Goal: Transaction & Acquisition: Book appointment/travel/reservation

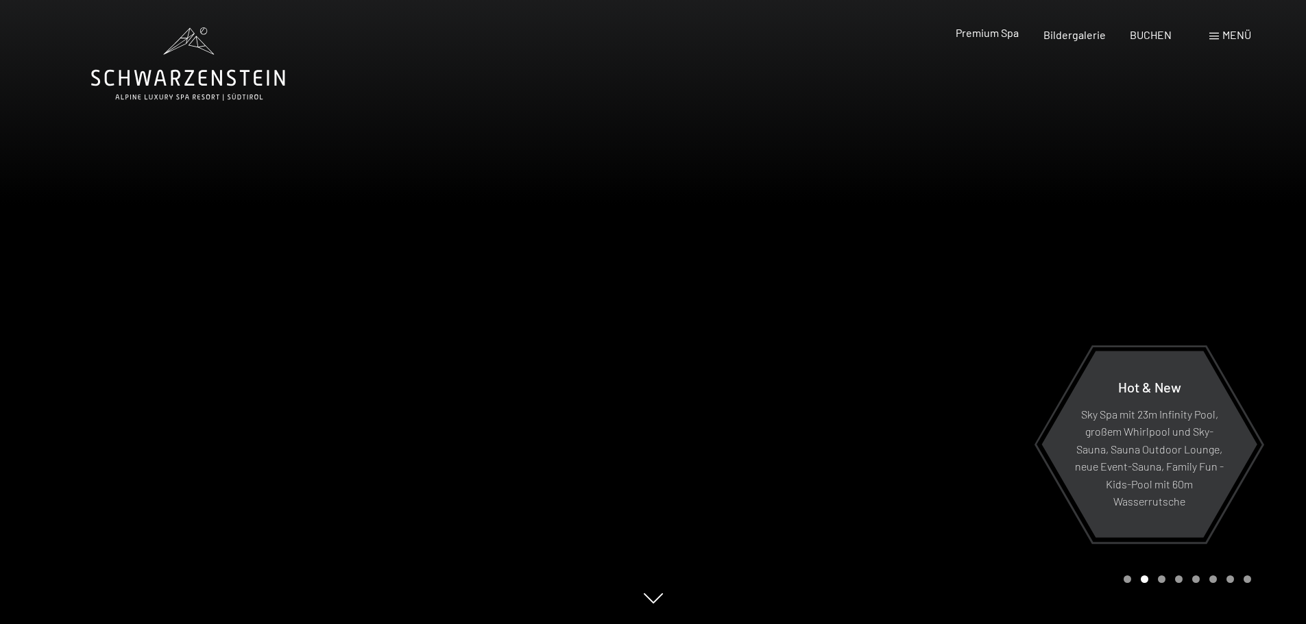
click at [989, 31] on span "Premium Spa" at bounding box center [986, 32] width 63 height 13
click at [1213, 36] on span at bounding box center [1214, 36] width 10 height 7
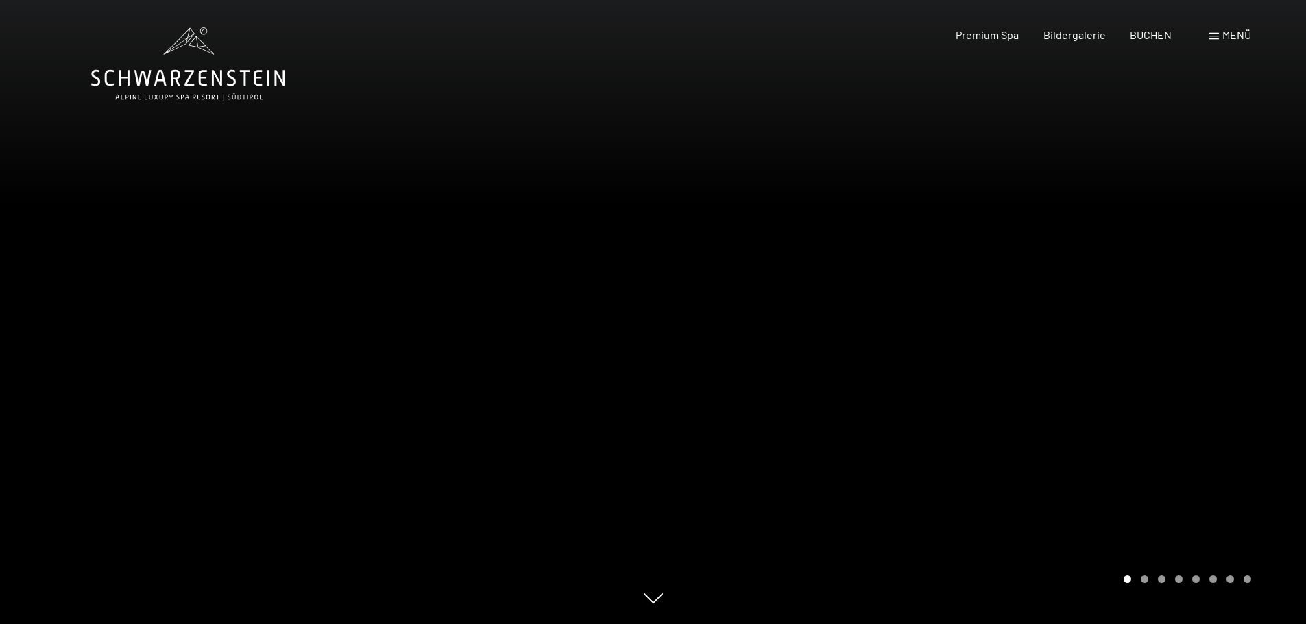
click at [1205, 40] on div "Buchen Anfragen Premium Spa Bildergalerie BUCHEN Menü DE IT EN Gutschein Bilder…" at bounding box center [1078, 34] width 343 height 15
click at [1223, 36] on span "Menü" at bounding box center [1236, 34] width 29 height 13
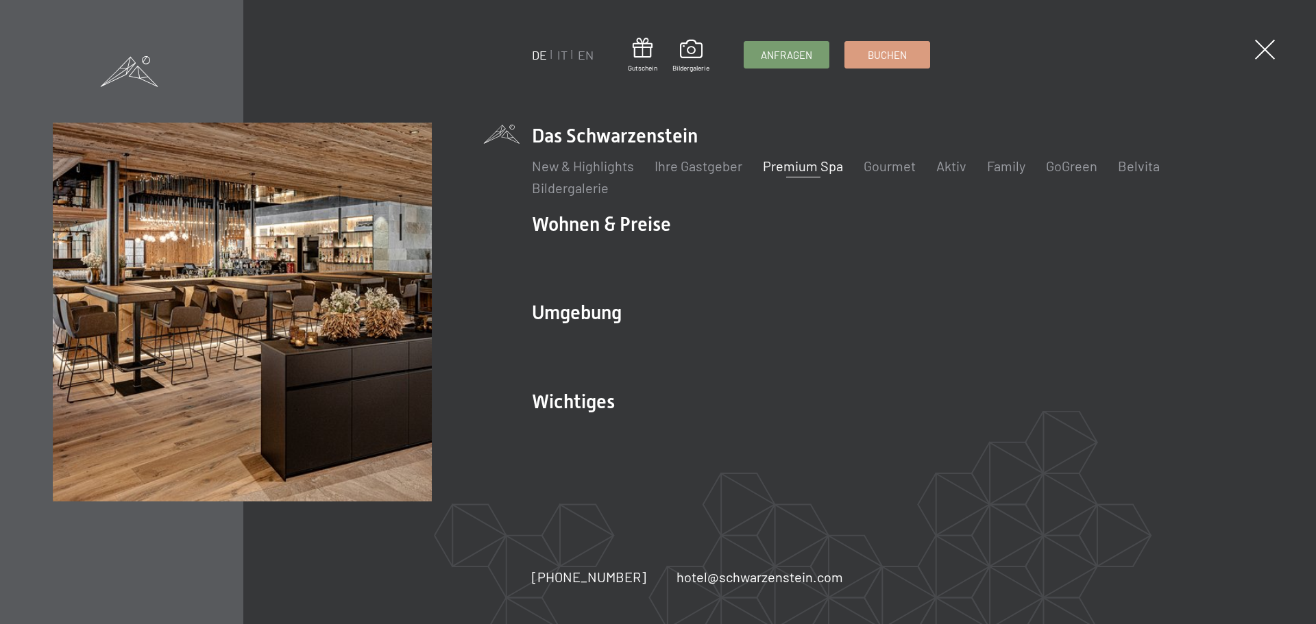
click at [556, 53] on ul "DE IT EN" at bounding box center [563, 55] width 62 height 17
click at [561, 51] on link "IT" at bounding box center [562, 54] width 10 height 15
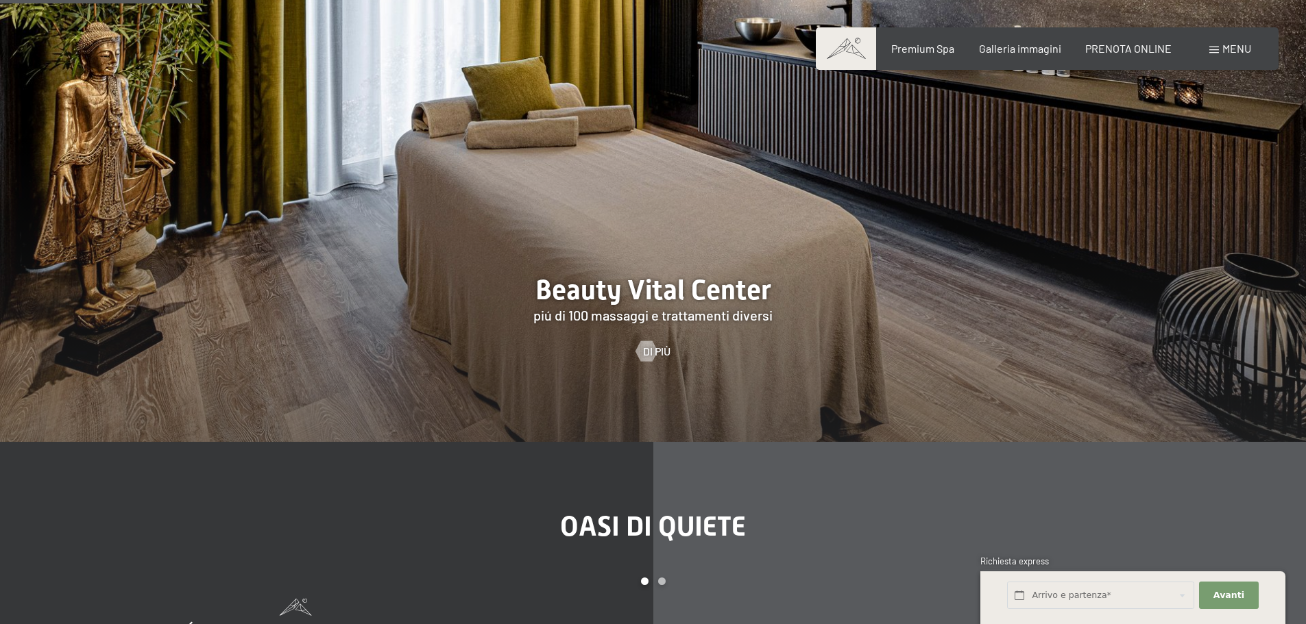
scroll to position [1576, 0]
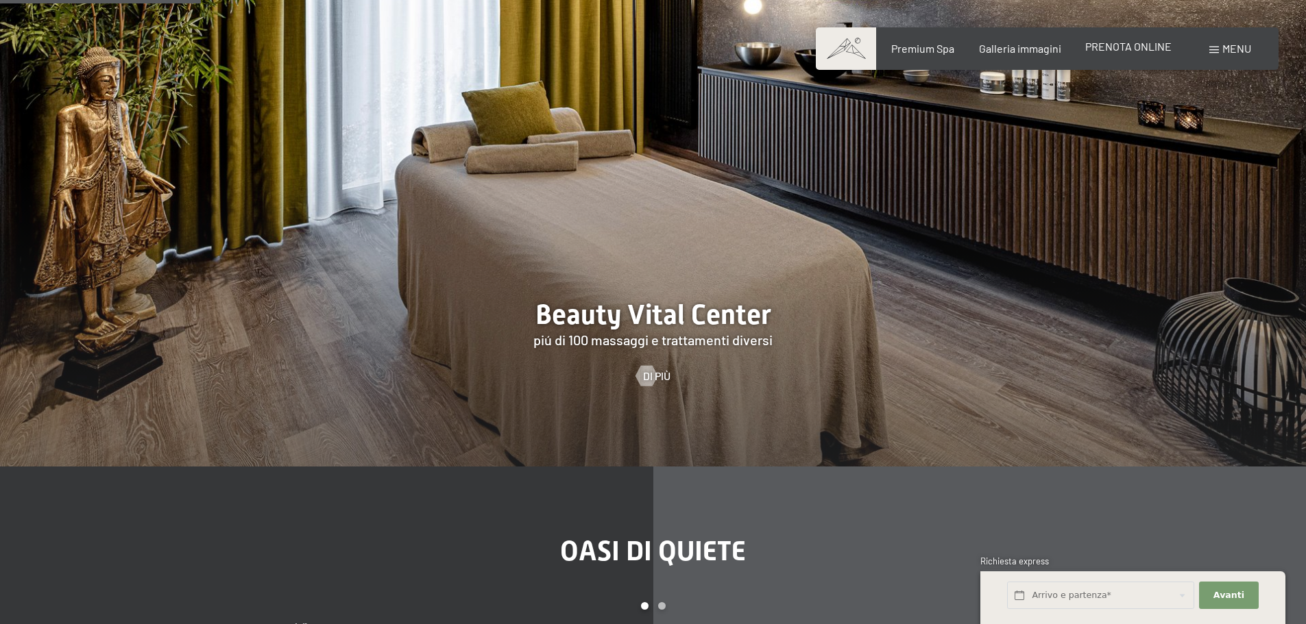
click at [1150, 50] on span "PRENOTA ONLINE" at bounding box center [1128, 46] width 86 height 13
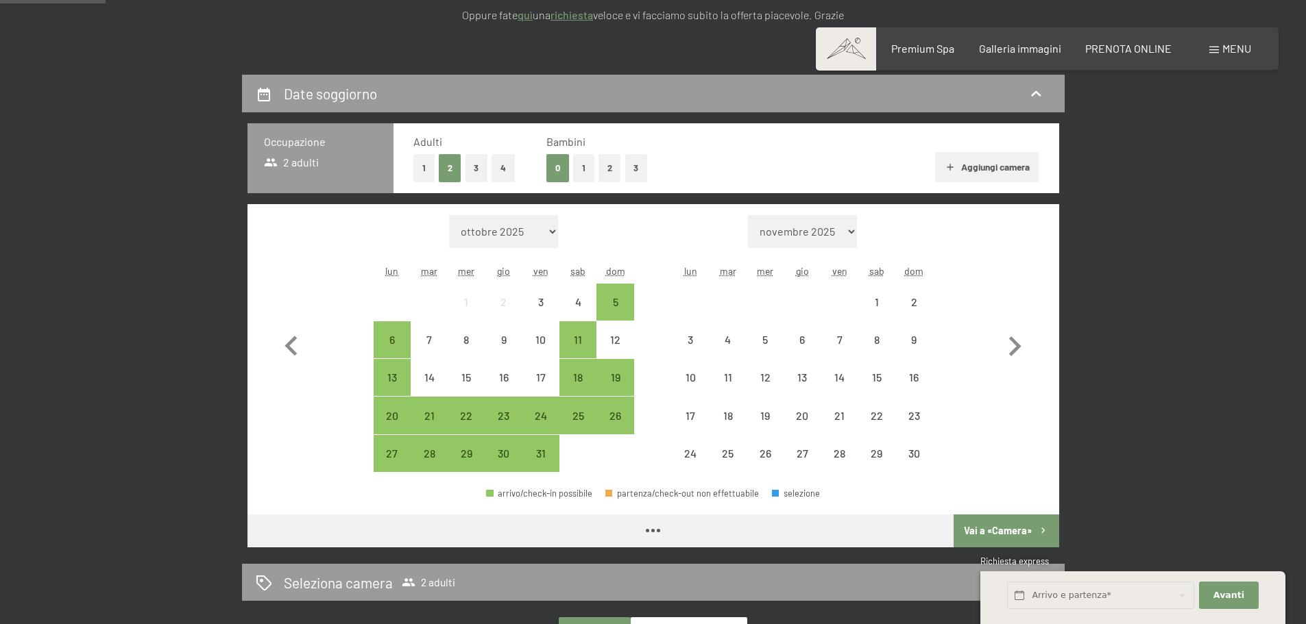
scroll to position [274, 0]
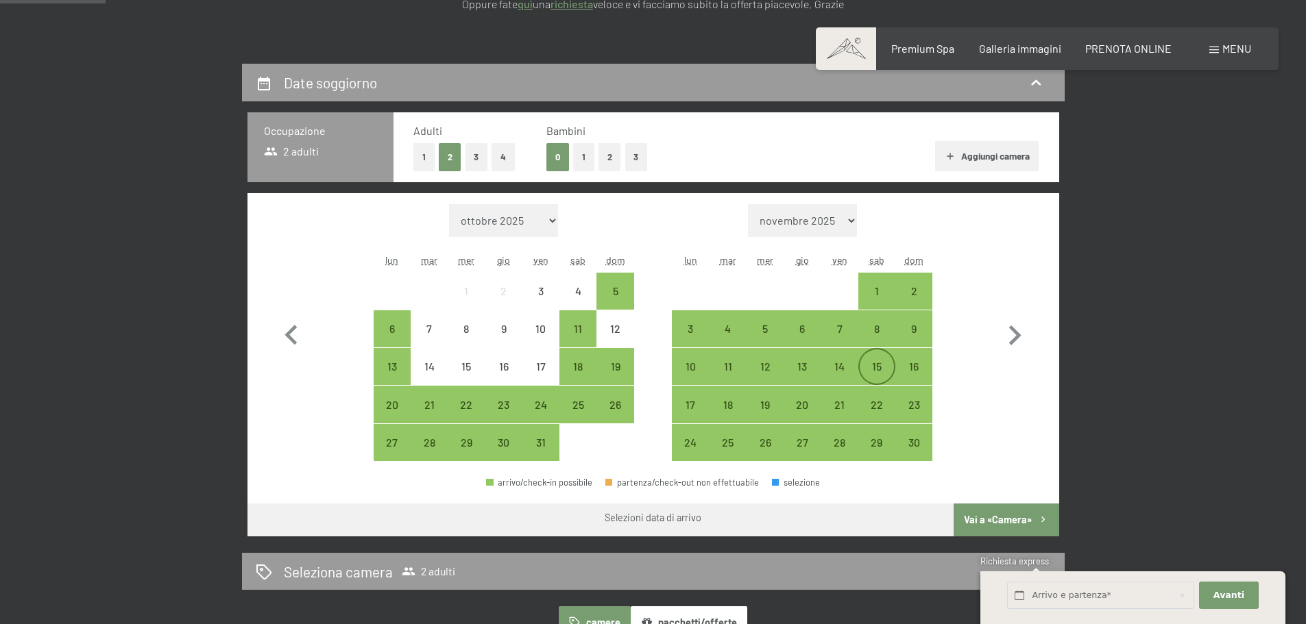
click at [885, 371] on div "15" at bounding box center [876, 378] width 34 height 34
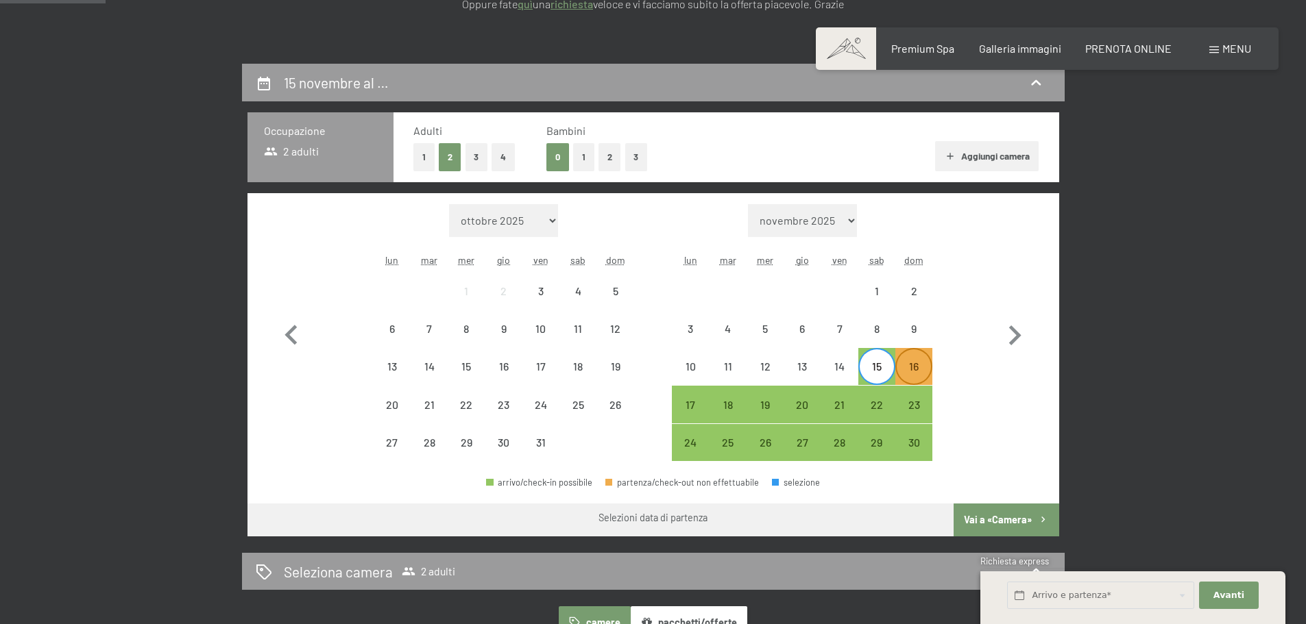
click at [905, 374] on div "16" at bounding box center [913, 378] width 34 height 34
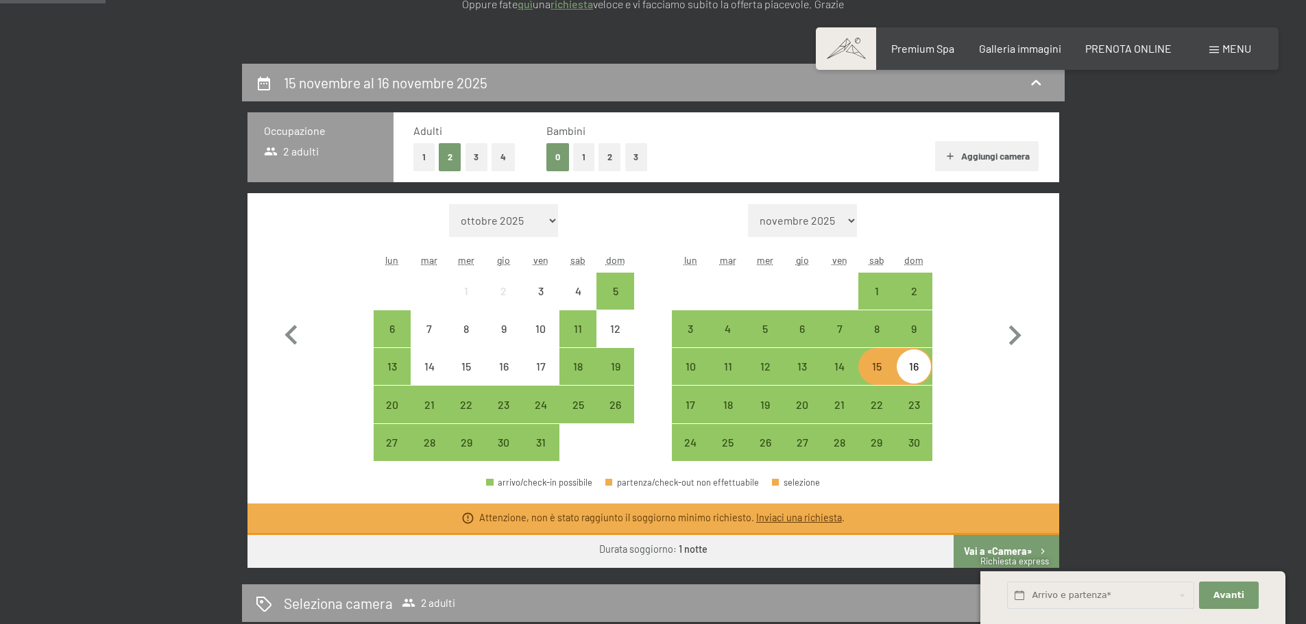
click at [877, 367] on div "15" at bounding box center [876, 378] width 34 height 34
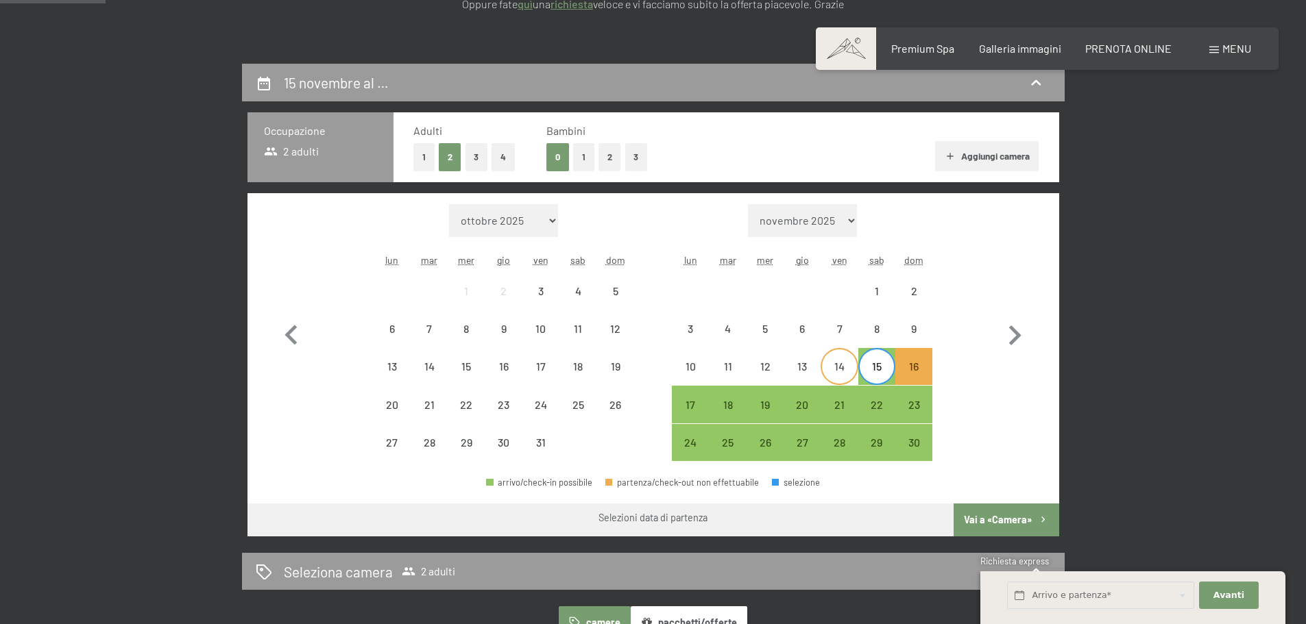
click at [837, 374] on div "14" at bounding box center [839, 378] width 34 height 34
click at [903, 373] on div "16" at bounding box center [913, 378] width 34 height 34
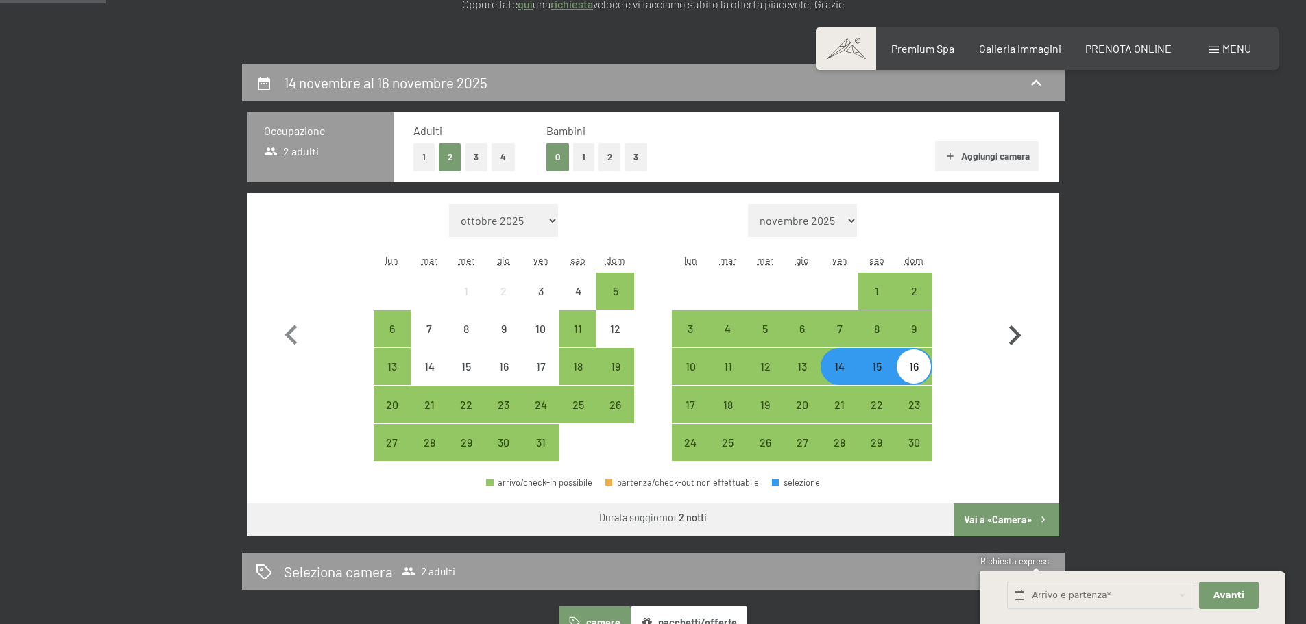
click at [1017, 336] on icon "button" at bounding box center [1015, 336] width 12 height 20
select select "2025-11-01"
select select "2025-12-01"
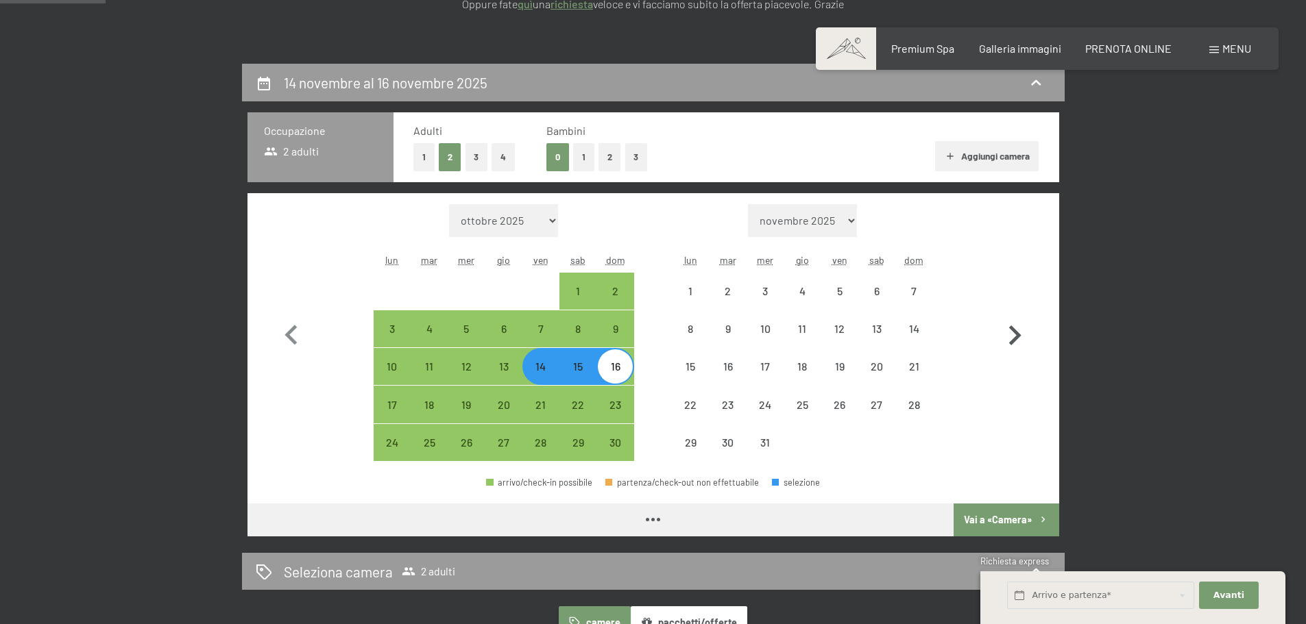
select select "2025-11-01"
select select "2025-12-01"
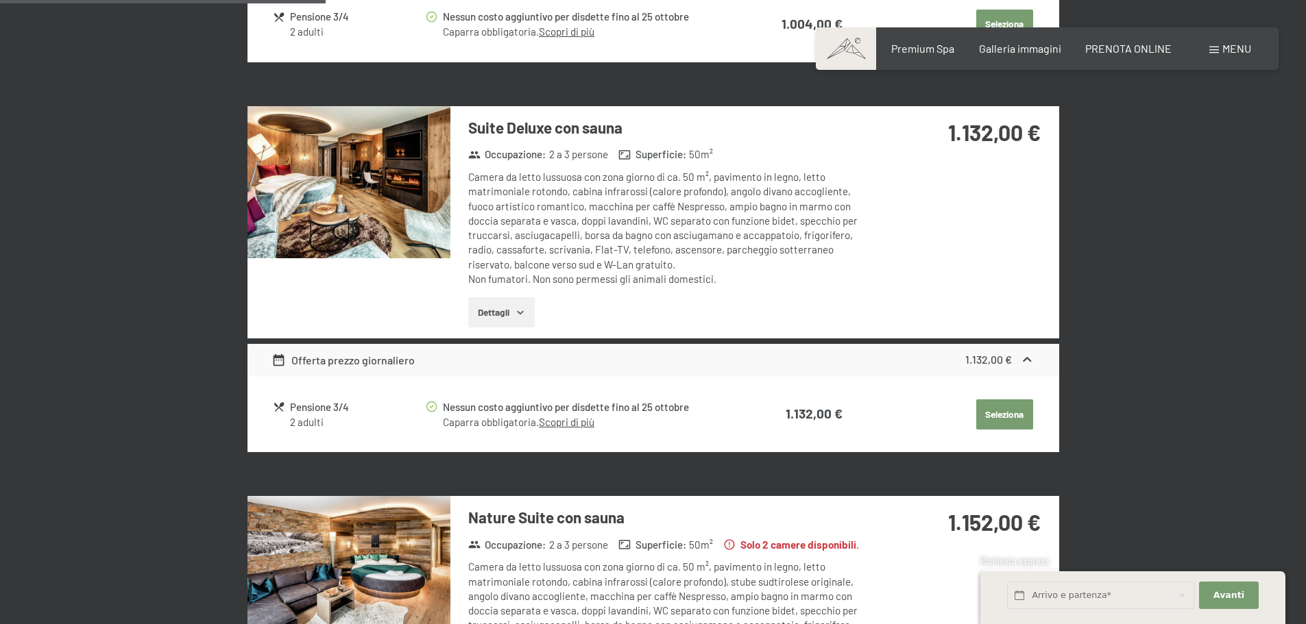
scroll to position [1371, 0]
